Goal: Find contact information

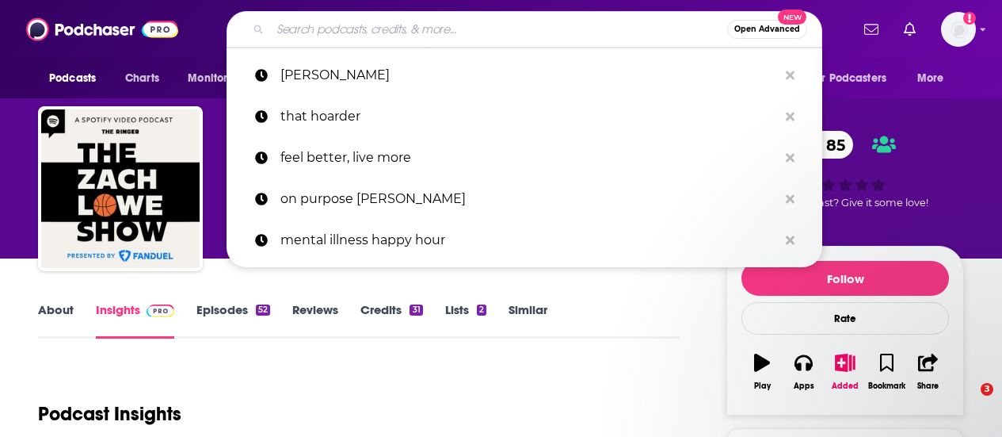
click at [399, 23] on input "Search podcasts, credits, & more..." at bounding box center [498, 29] width 457 height 25
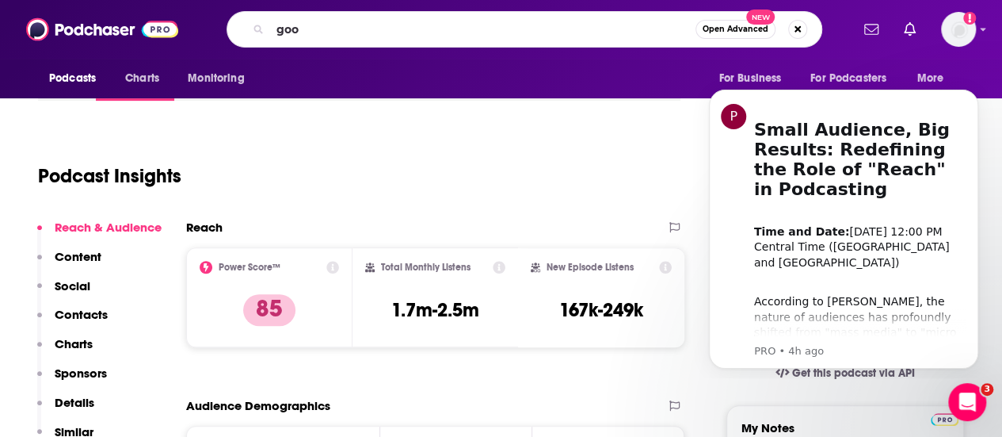
type input "goop"
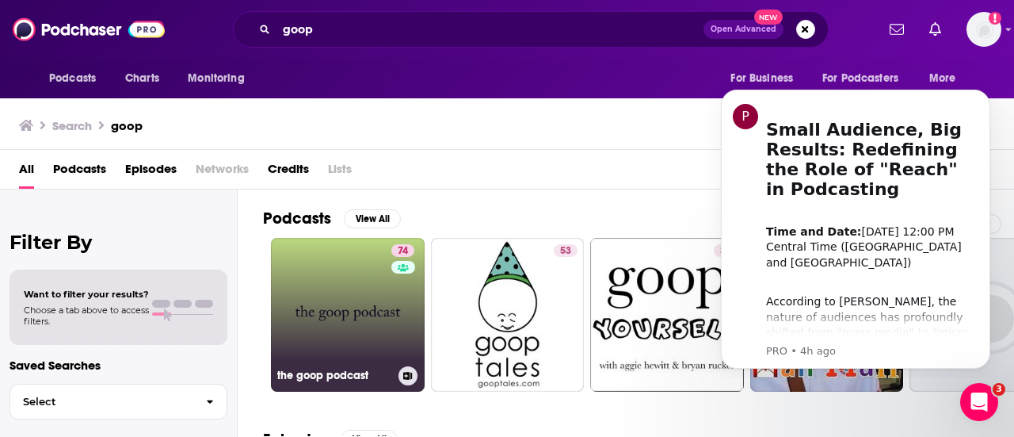
click at [395, 294] on div "74" at bounding box center [404, 305] width 27 height 122
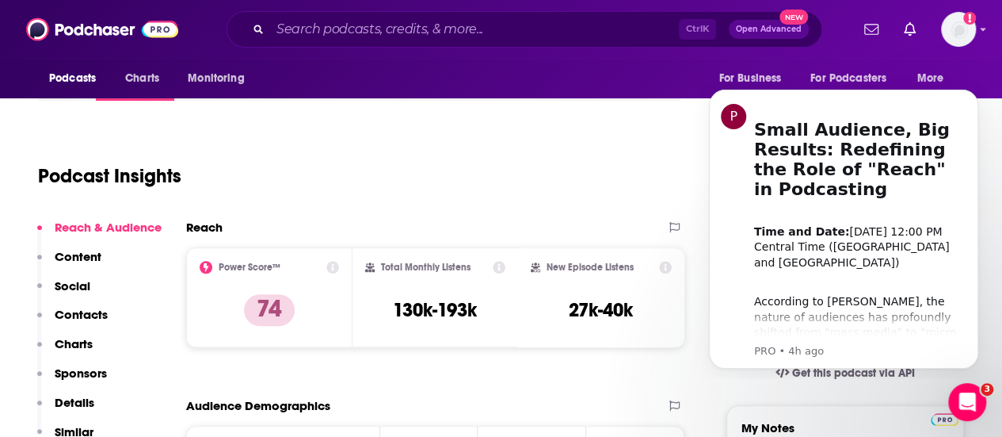
scroll to position [396, 0]
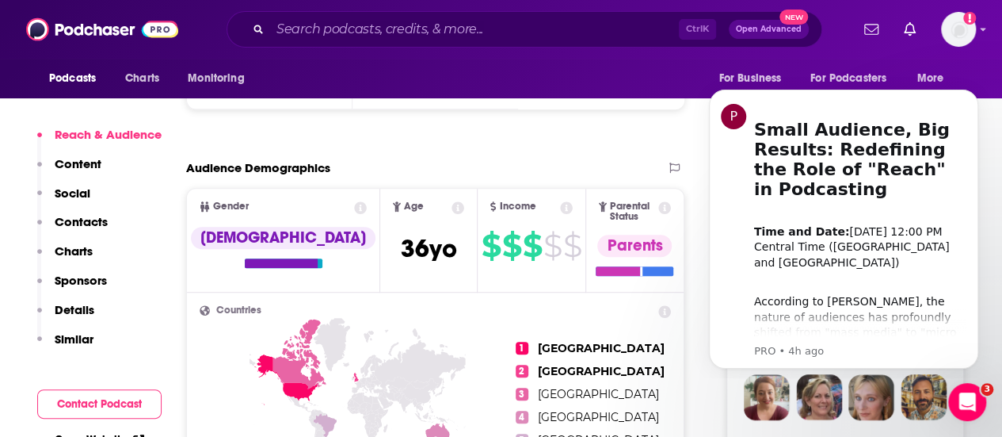
click at [79, 227] on p "Contacts" at bounding box center [81, 221] width 53 height 15
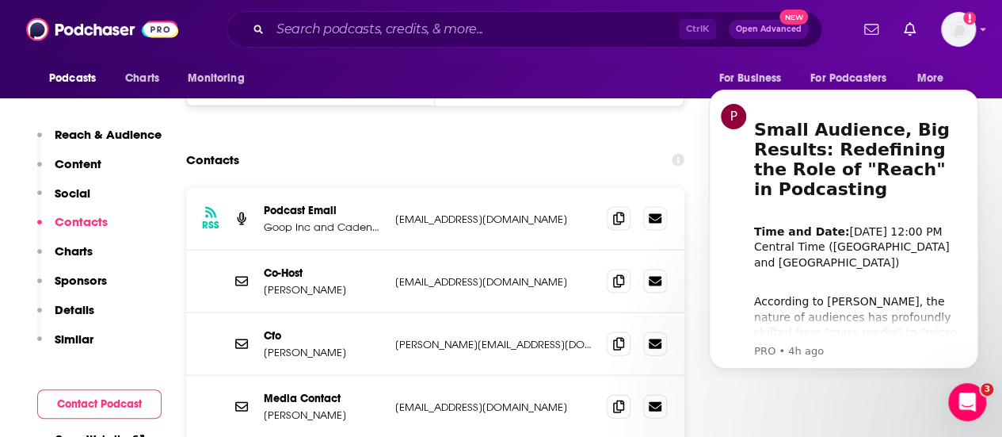
scroll to position [1540, 0]
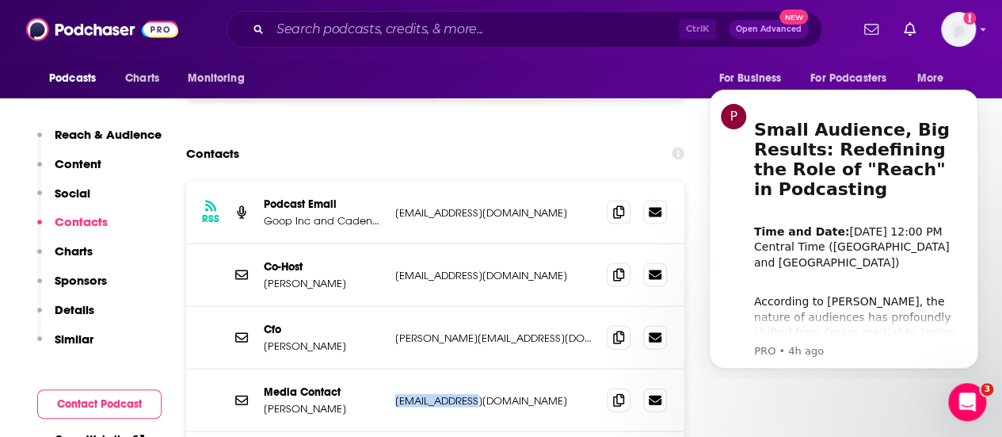
drag, startPoint x: 487, startPoint y: 323, endPoint x: 396, endPoint y: 319, distance: 90.4
click at [396, 394] on p "[EMAIL_ADDRESS][DOMAIN_NAME]" at bounding box center [494, 400] width 199 height 13
copy p "[EMAIL_ADDRESS][DOMAIN_NAME]"
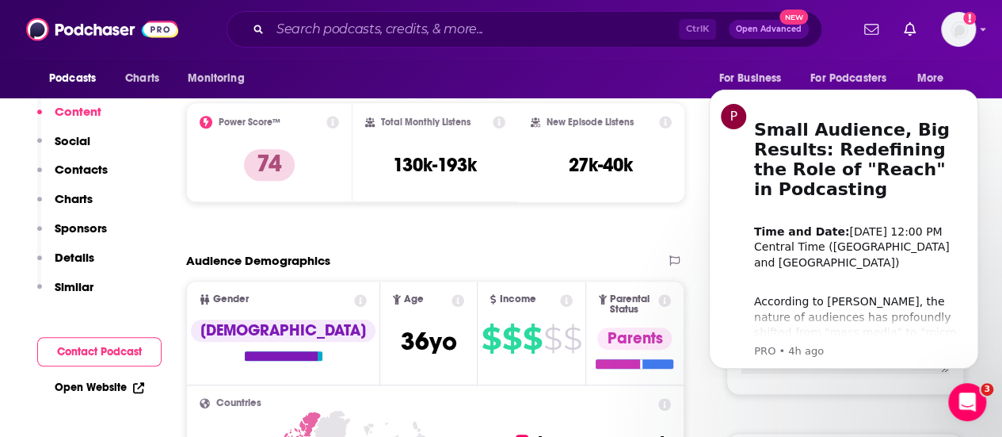
scroll to position [0, 0]
